Goal: Navigation & Orientation: Find specific page/section

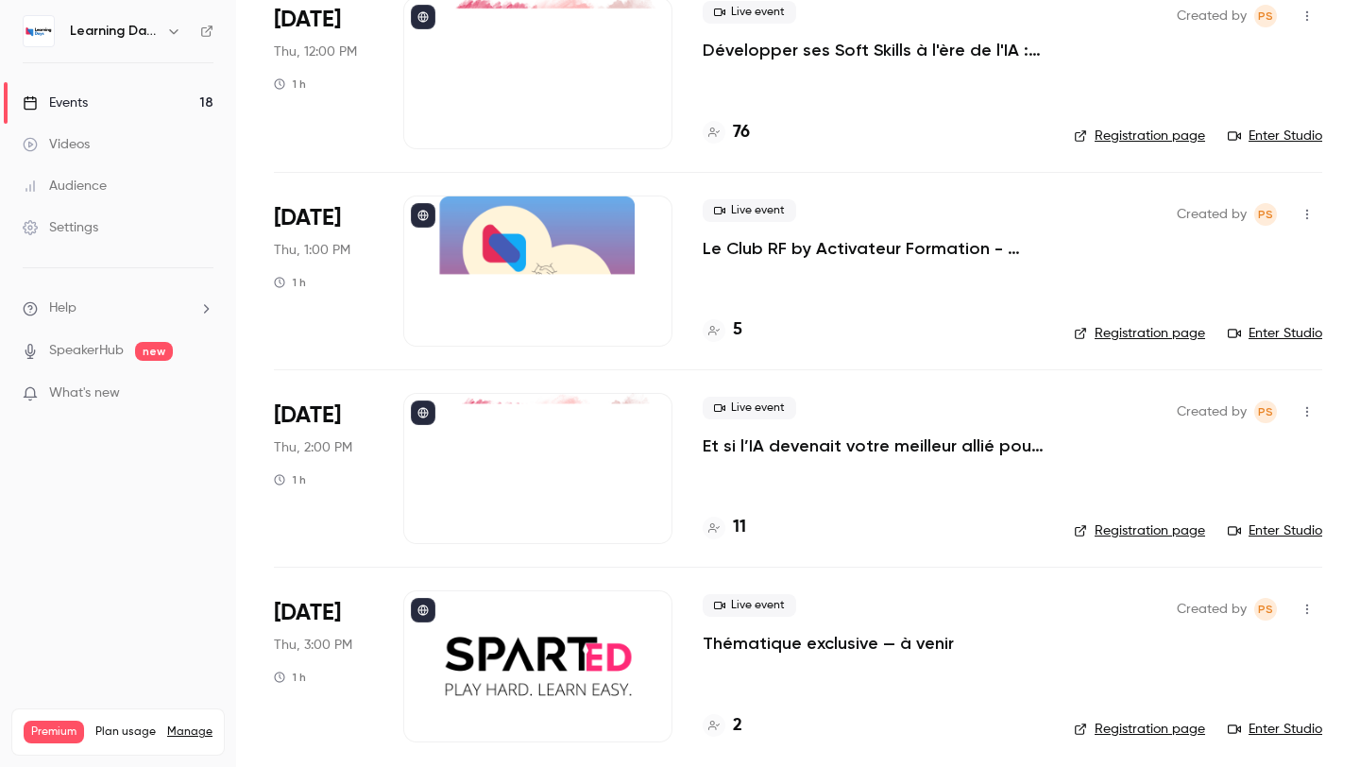
scroll to position [2940, 0]
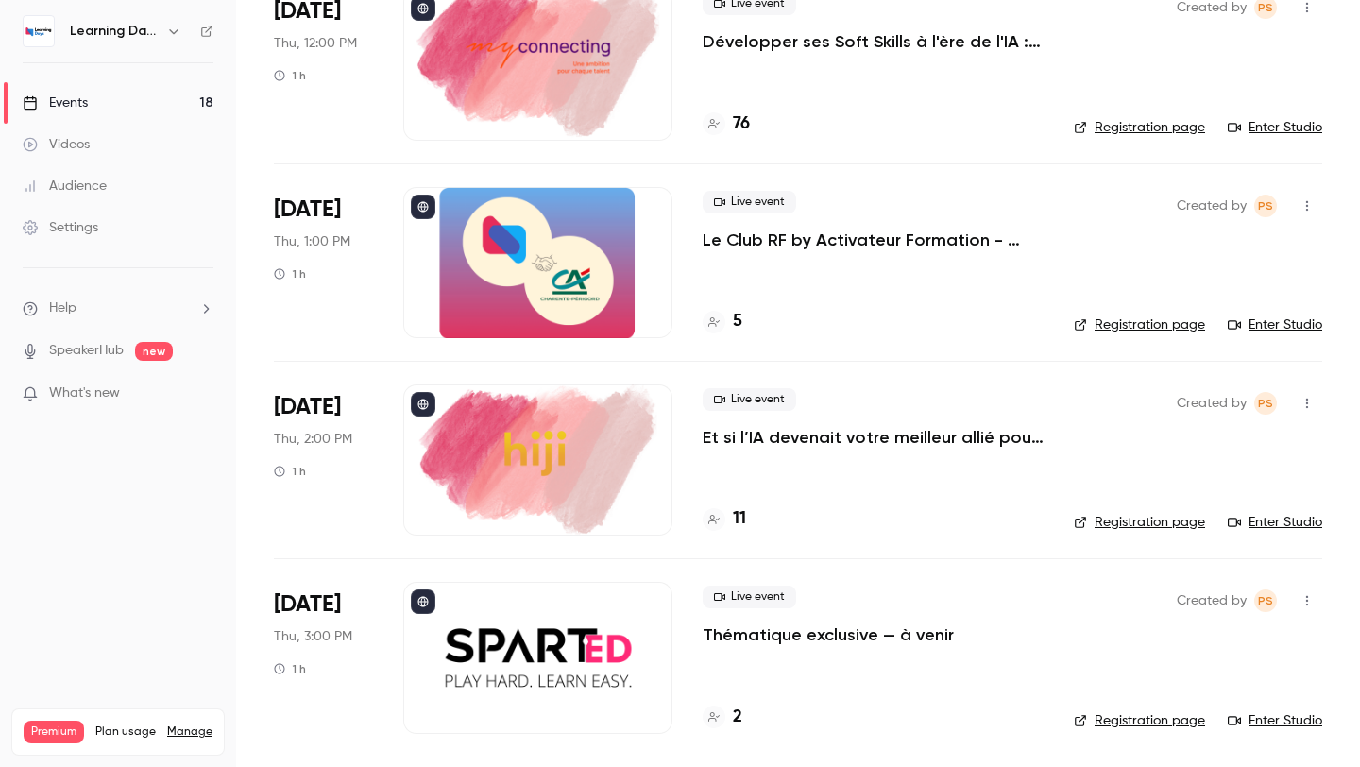
click at [739, 714] on h4 "2" at bounding box center [737, 716] width 9 height 25
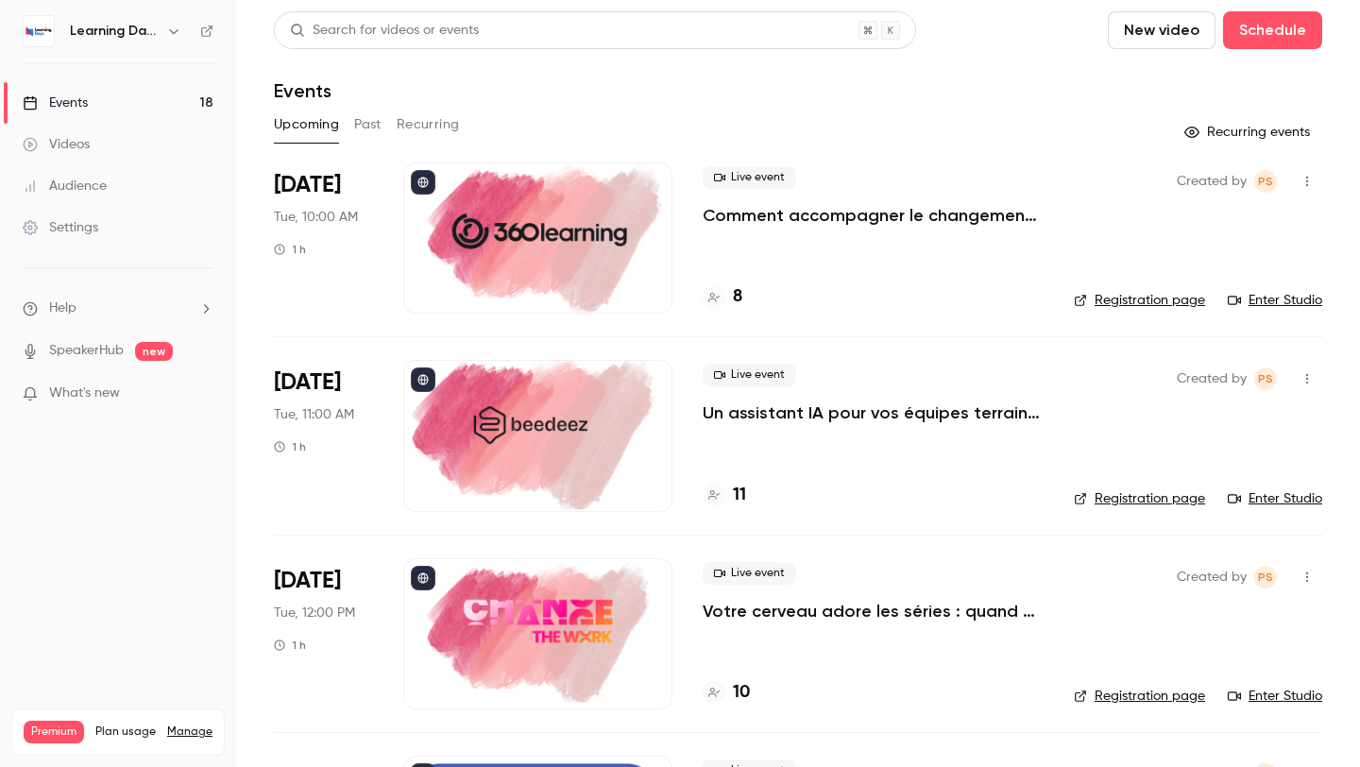
click at [737, 297] on h4 "8" at bounding box center [737, 296] width 9 height 25
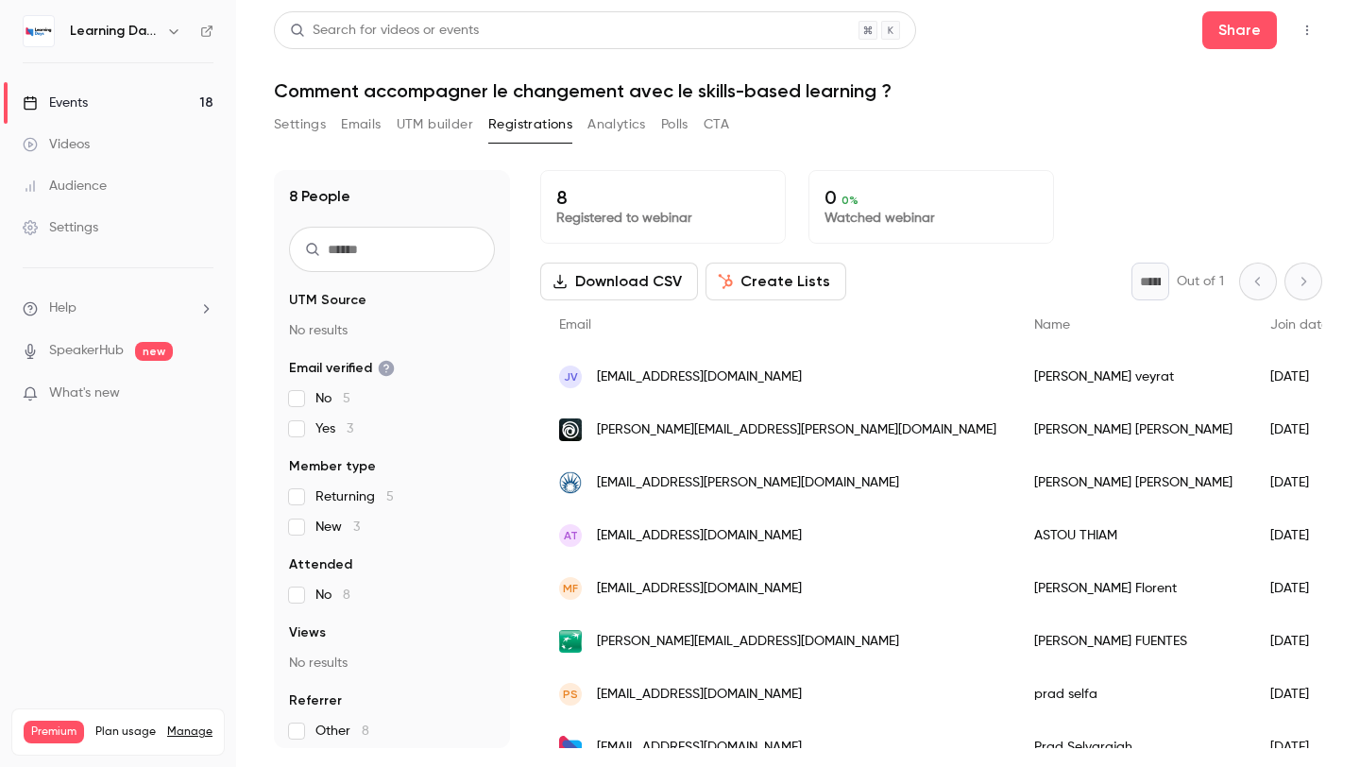
scroll to position [25, 0]
